Goal: Navigation & Orientation: Understand site structure

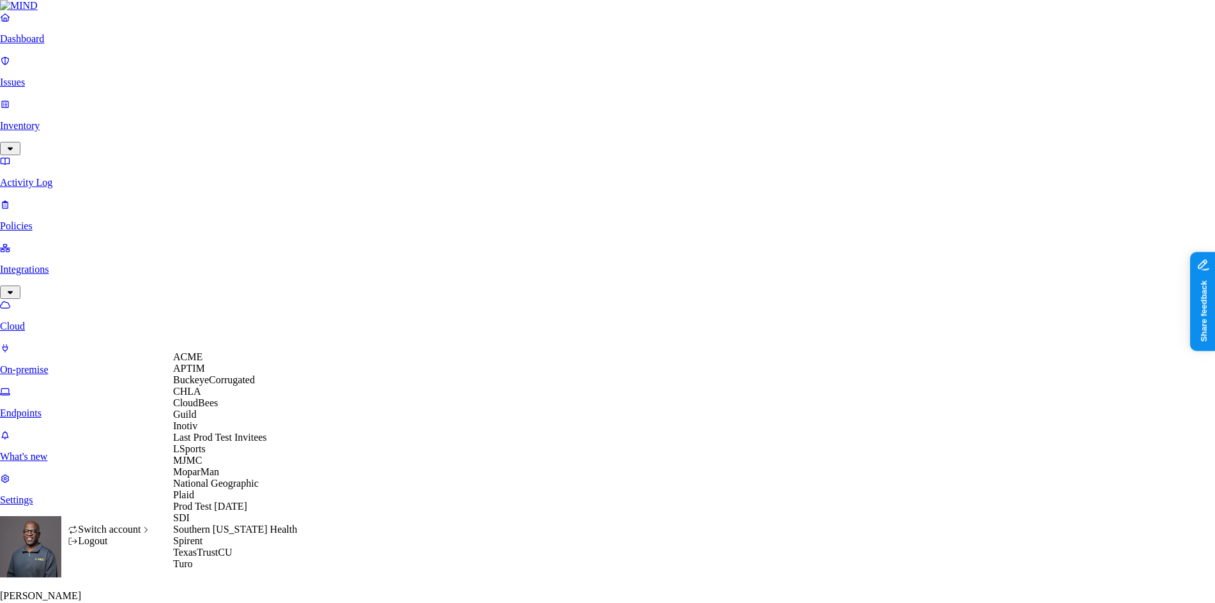
click at [217, 385] on span "BuckeyeCorrugated" at bounding box center [214, 379] width 82 height 11
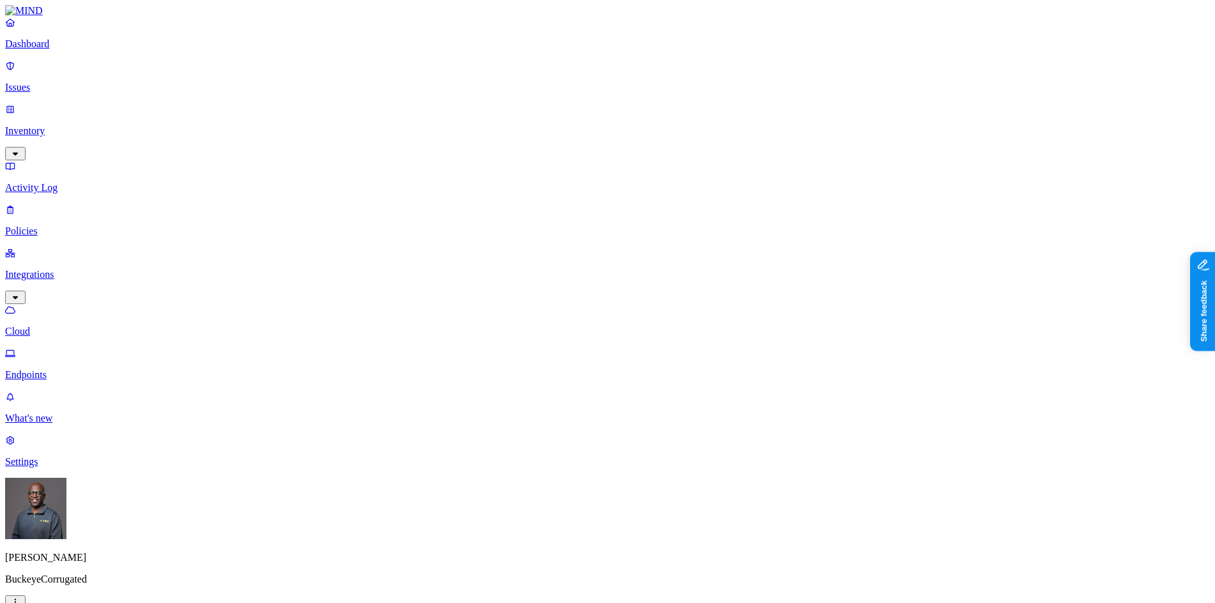
click at [68, 50] on p "Dashboard" at bounding box center [607, 43] width 1205 height 11
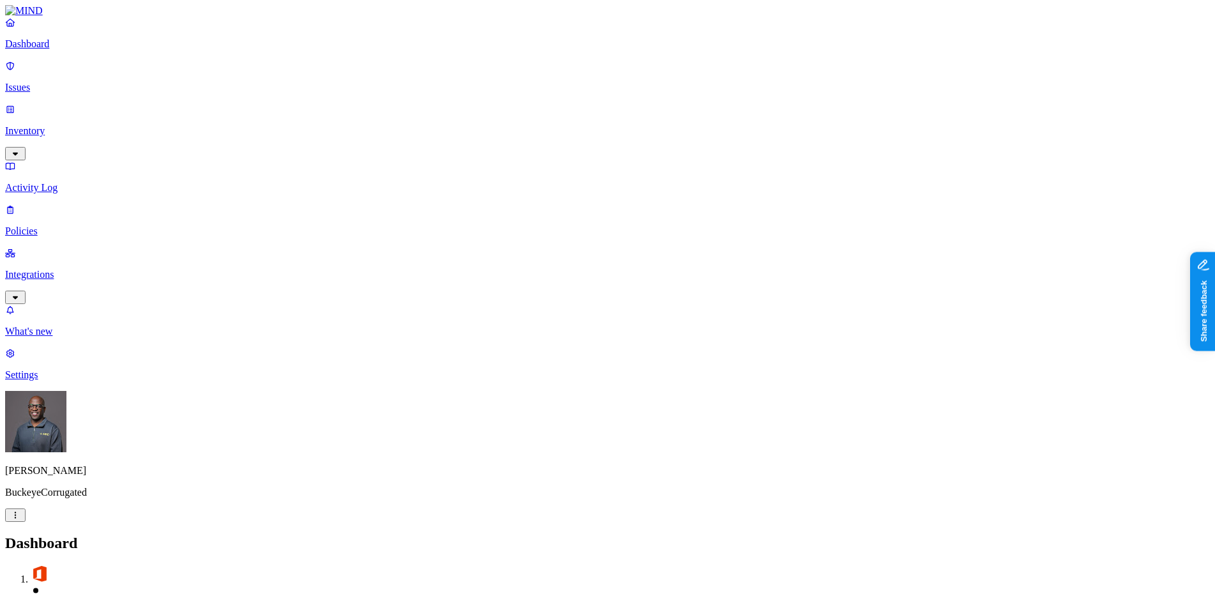
click at [38, 82] on p "Issues" at bounding box center [607, 87] width 1205 height 11
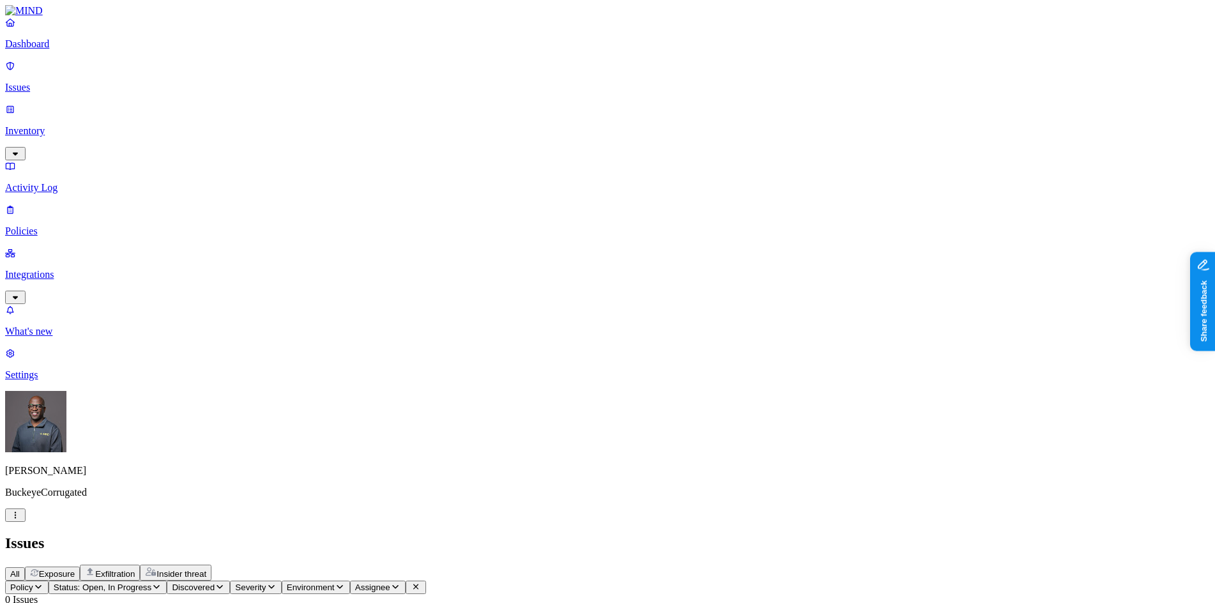
click at [52, 125] on p "Inventory" at bounding box center [607, 130] width 1205 height 11
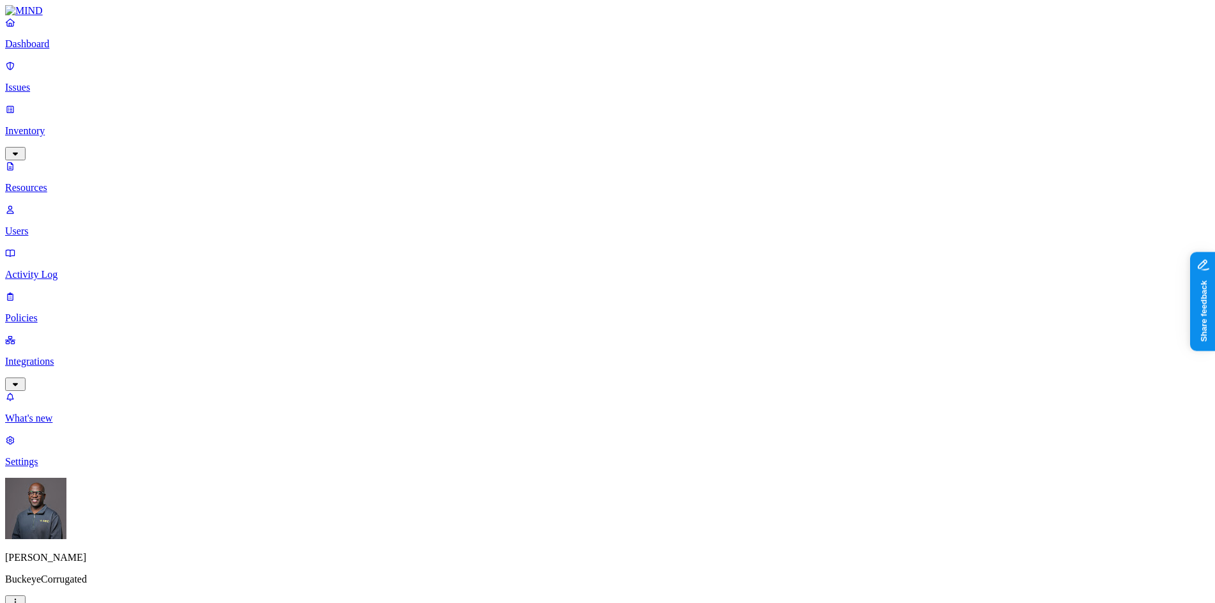
click at [56, 225] on p "Users" at bounding box center [607, 230] width 1205 height 11
click at [67, 269] on p "Activity Log" at bounding box center [607, 274] width 1205 height 11
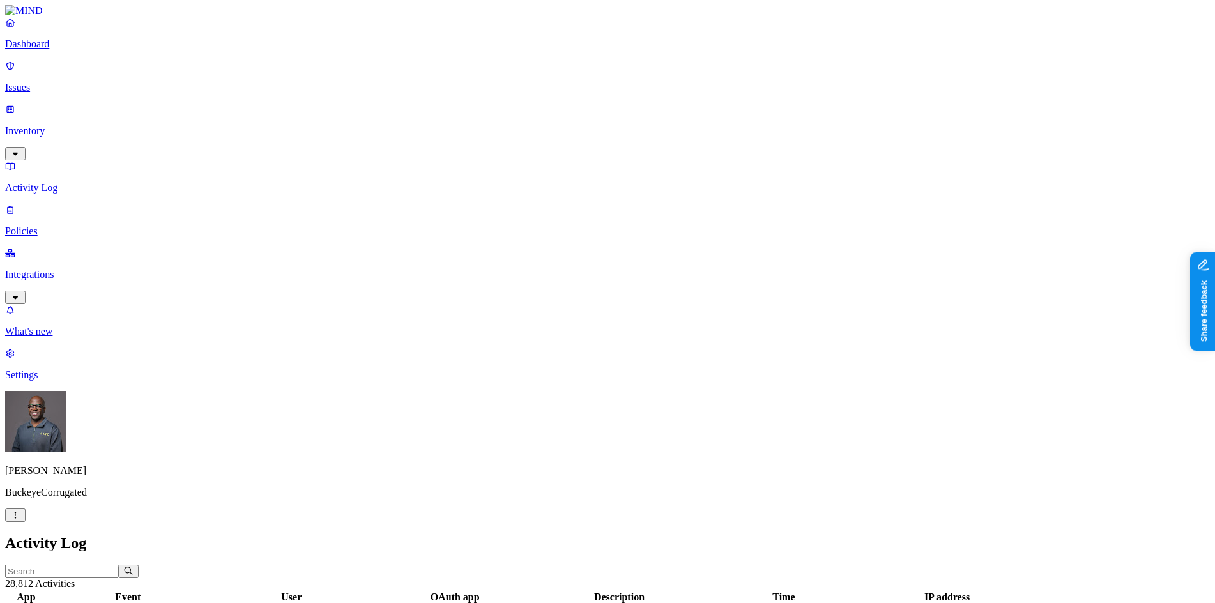
click at [51, 225] on p "Policies" at bounding box center [607, 230] width 1205 height 11
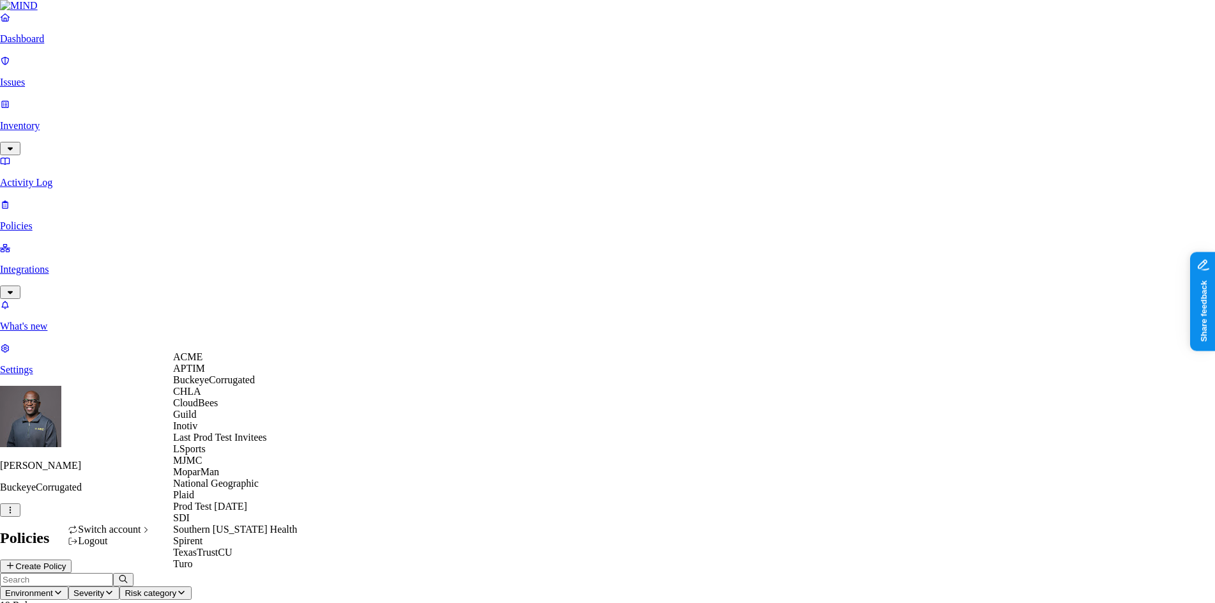
scroll to position [133, 0]
click at [229, 485] on span "National Geographic" at bounding box center [216, 483] width 86 height 11
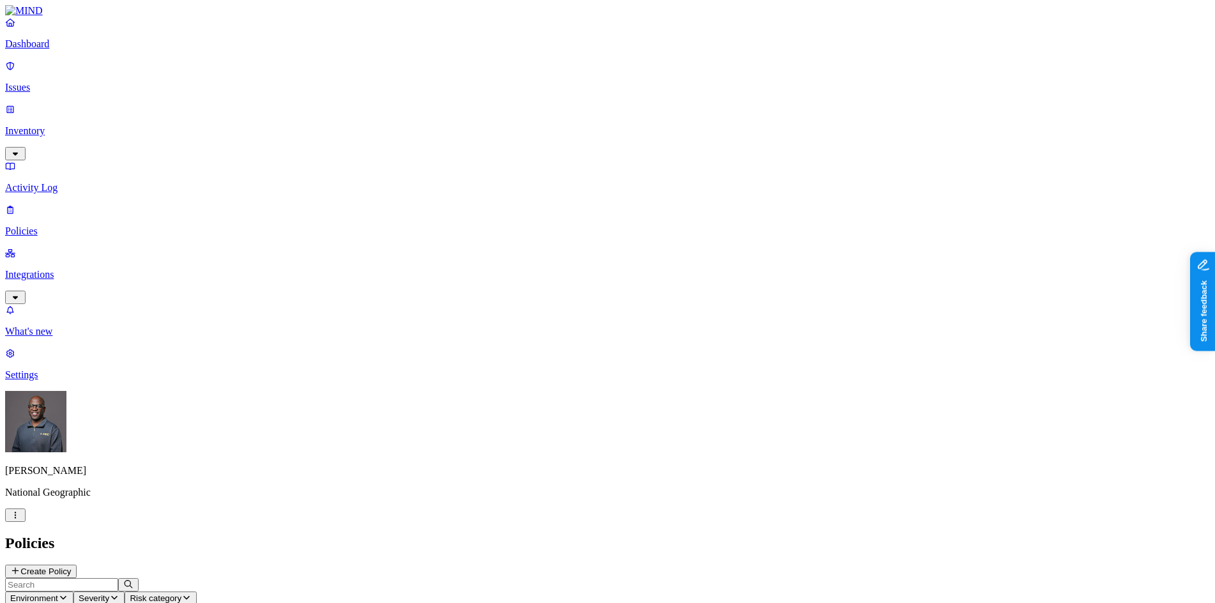
click at [47, 50] on p "Dashboard" at bounding box center [607, 43] width 1205 height 11
